Goal: Transaction & Acquisition: Book appointment/travel/reservation

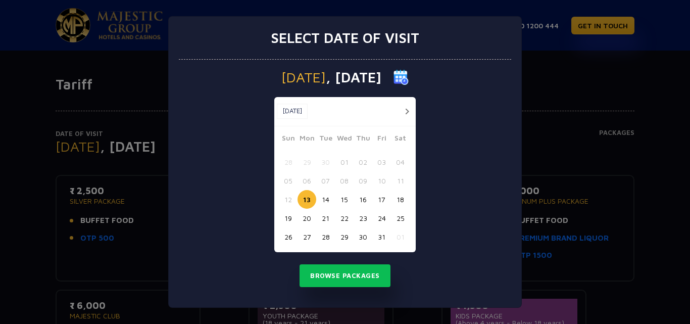
click at [309, 218] on button "20" at bounding box center [306, 218] width 19 height 19
click at [336, 276] on button "Browse Packages" at bounding box center [344, 275] width 91 height 23
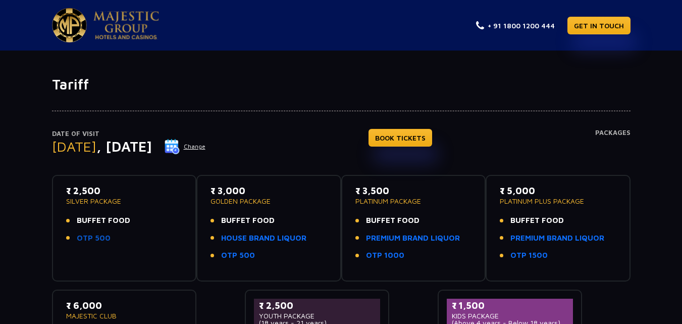
click at [88, 238] on link "OTP 500" at bounding box center [94, 238] width 34 height 12
click at [92, 191] on p "₹ 2,500" at bounding box center [124, 191] width 117 height 14
click at [411, 138] on link "BOOK TICKETS" at bounding box center [401, 138] width 64 height 18
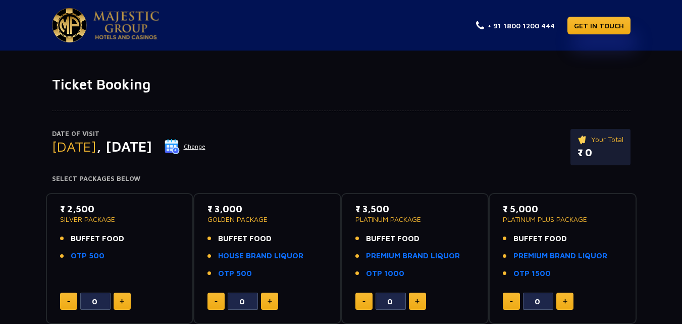
click at [121, 300] on img at bounding box center [122, 300] width 5 height 5
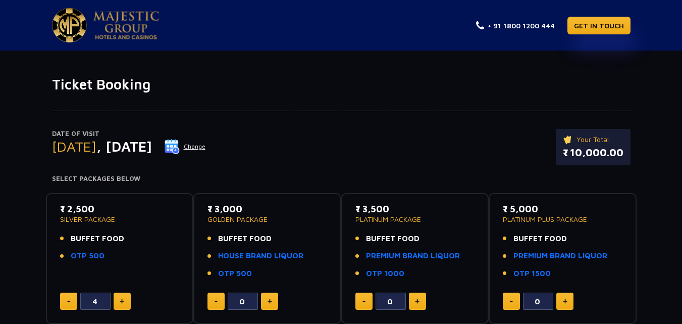
type input "5"
